Goal: Task Accomplishment & Management: Use online tool/utility

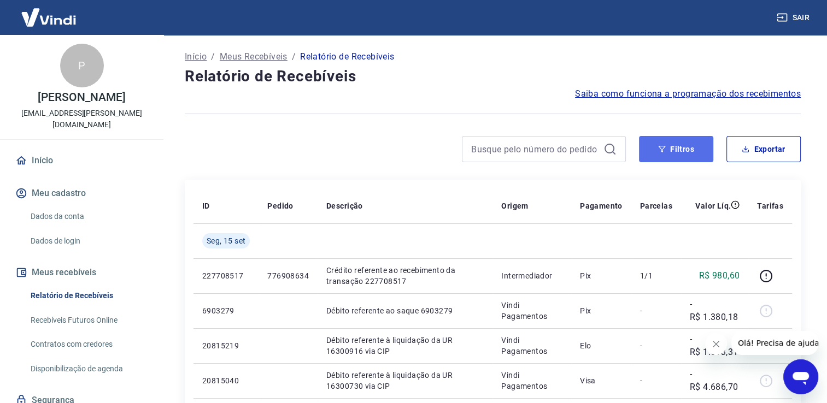
click at [676, 148] on button "Filtros" at bounding box center [676, 149] width 74 height 26
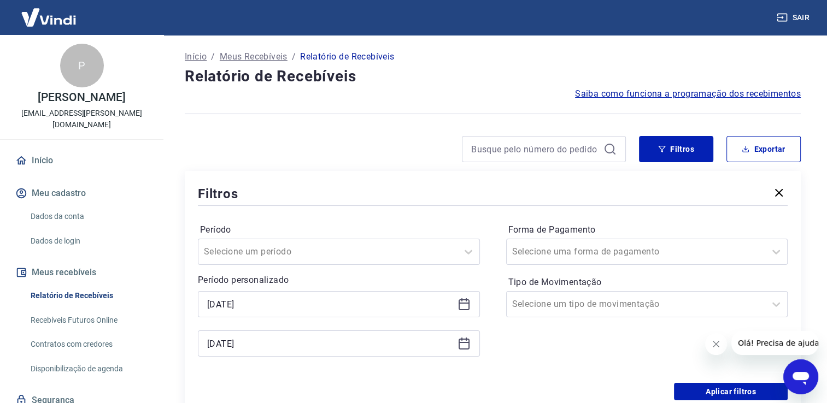
click at [467, 299] on icon at bounding box center [463, 304] width 13 height 13
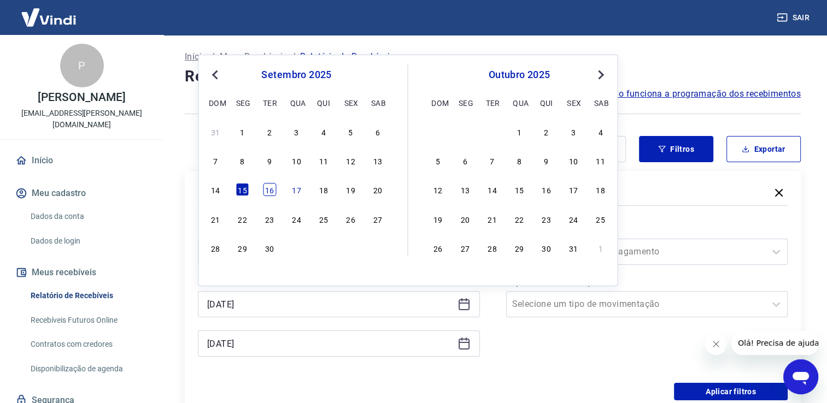
click at [271, 192] on div "16" at bounding box center [269, 189] width 13 height 13
type input "[DATE]"
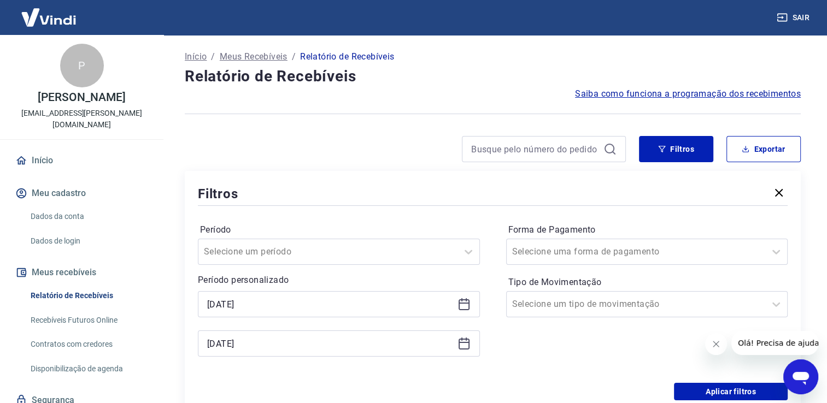
click at [468, 350] on icon at bounding box center [463, 343] width 13 height 13
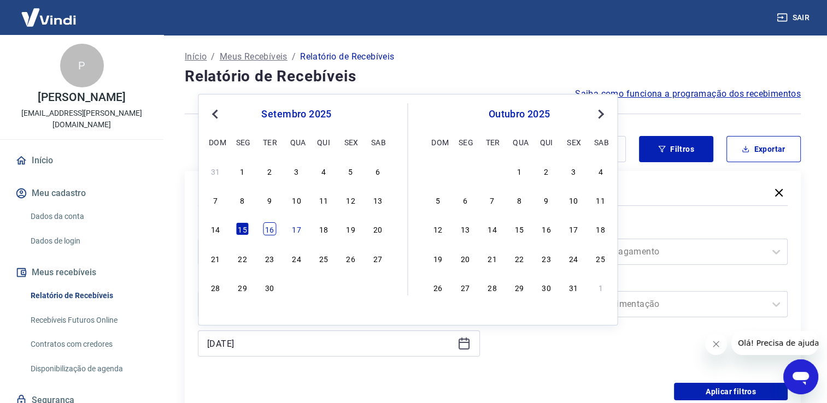
click at [267, 236] on div "16" at bounding box center [269, 228] width 13 height 13
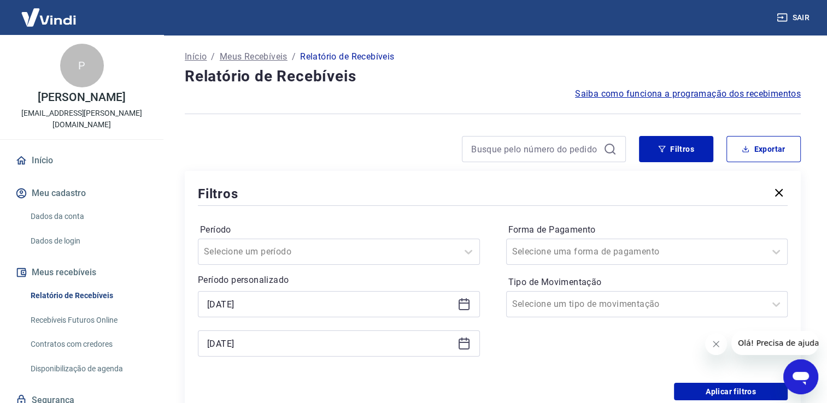
type input "[DATE]"
click at [721, 390] on button "Aplicar filtros" at bounding box center [731, 391] width 114 height 17
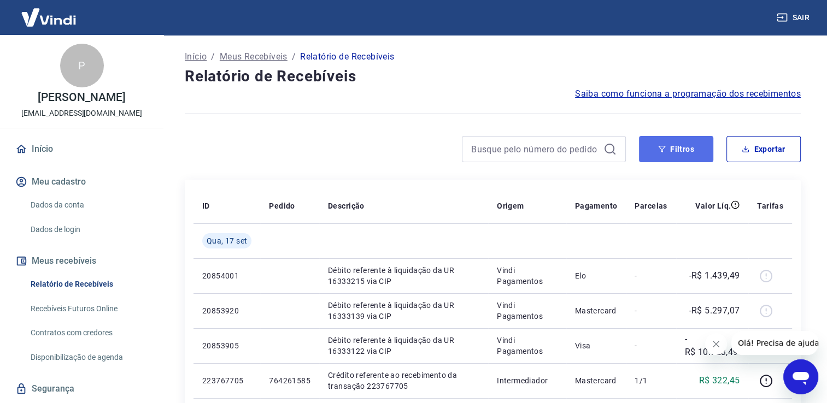
click at [682, 151] on button "Filtros" at bounding box center [676, 149] width 74 height 26
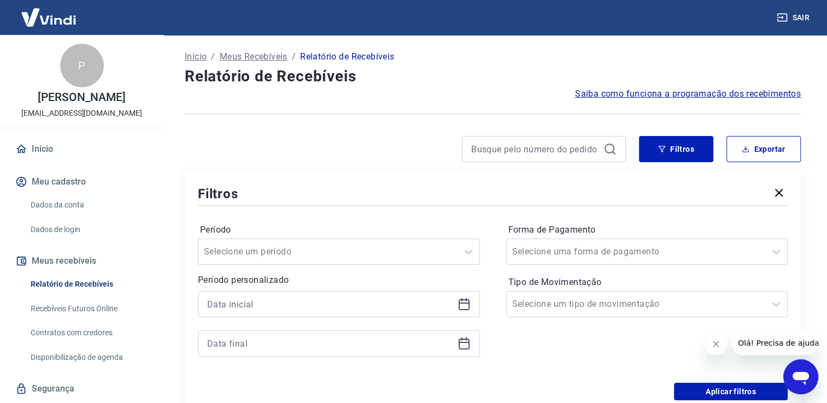
click at [461, 301] on icon at bounding box center [461, 299] width 1 height 3
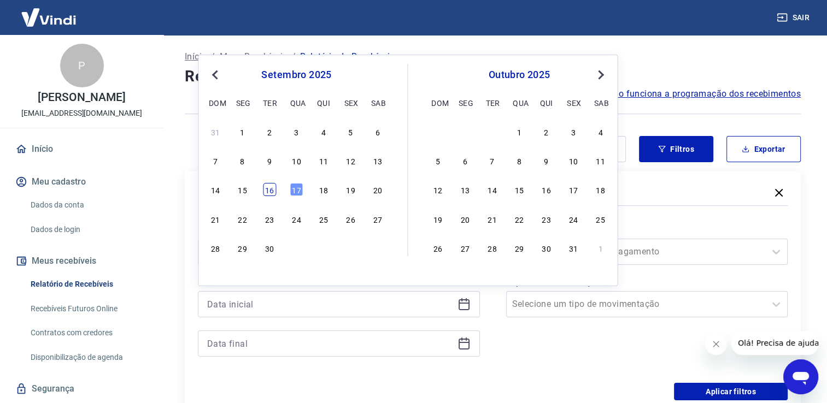
click at [273, 189] on div "16" at bounding box center [269, 189] width 13 height 13
type input "[DATE]"
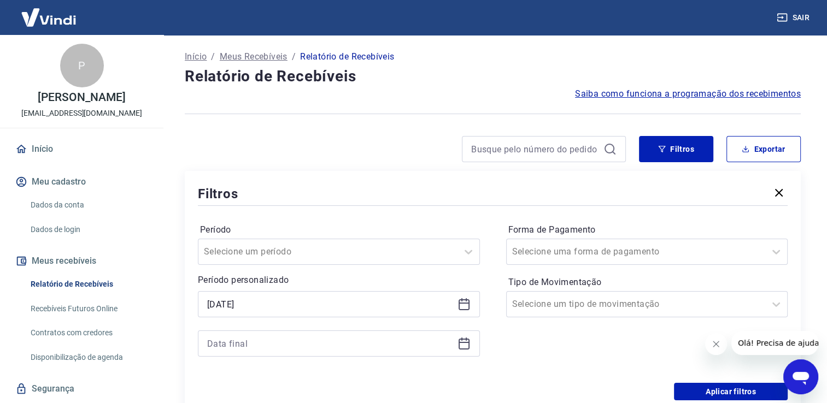
click at [457, 339] on icon at bounding box center [463, 343] width 13 height 13
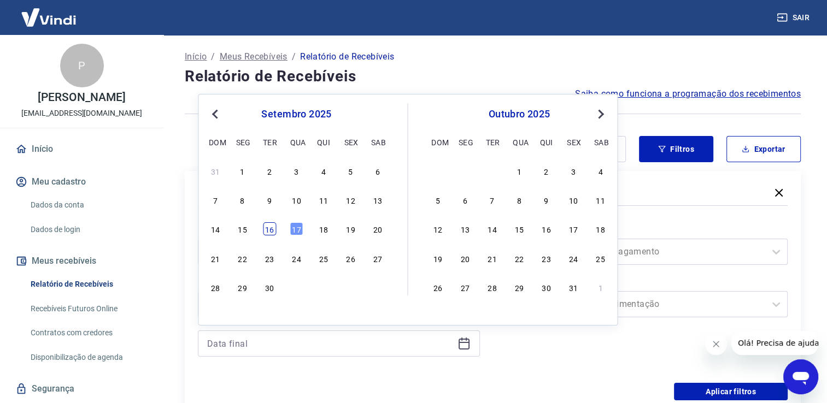
click at [271, 232] on div "16" at bounding box center [269, 228] width 13 height 13
type input "[DATE]"
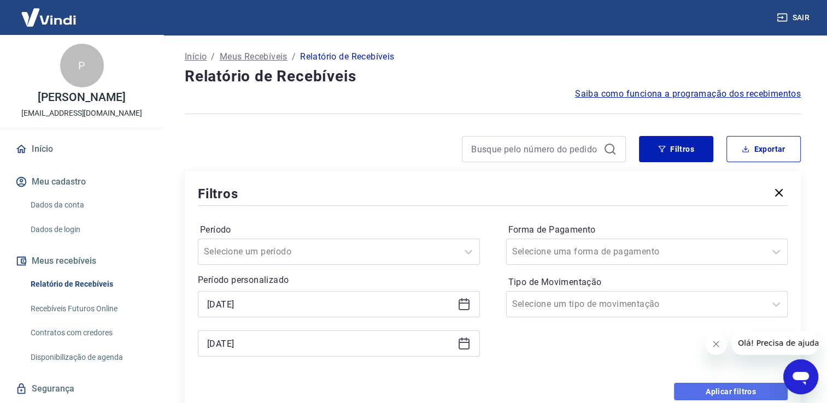
click at [683, 387] on button "Aplicar filtros" at bounding box center [731, 391] width 114 height 17
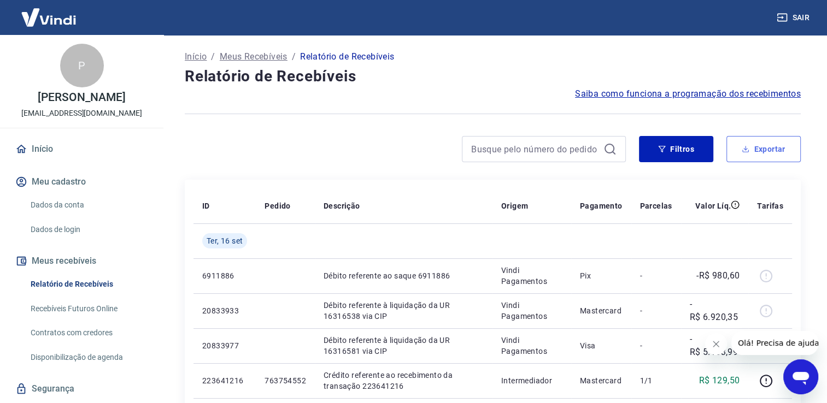
click at [735, 151] on button "Exportar" at bounding box center [763, 149] width 74 height 26
type input "[DATE]"
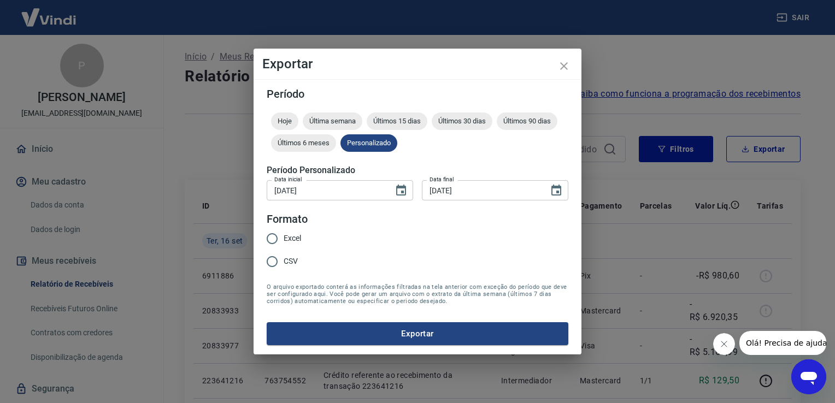
click at [289, 240] on span "Excel" at bounding box center [292, 238] width 17 height 11
click at [284, 240] on input "Excel" at bounding box center [272, 238] width 23 height 23
radio input "true"
click at [371, 339] on button "Exportar" at bounding box center [418, 333] width 302 height 23
